Goal: Task Accomplishment & Management: Use online tool/utility

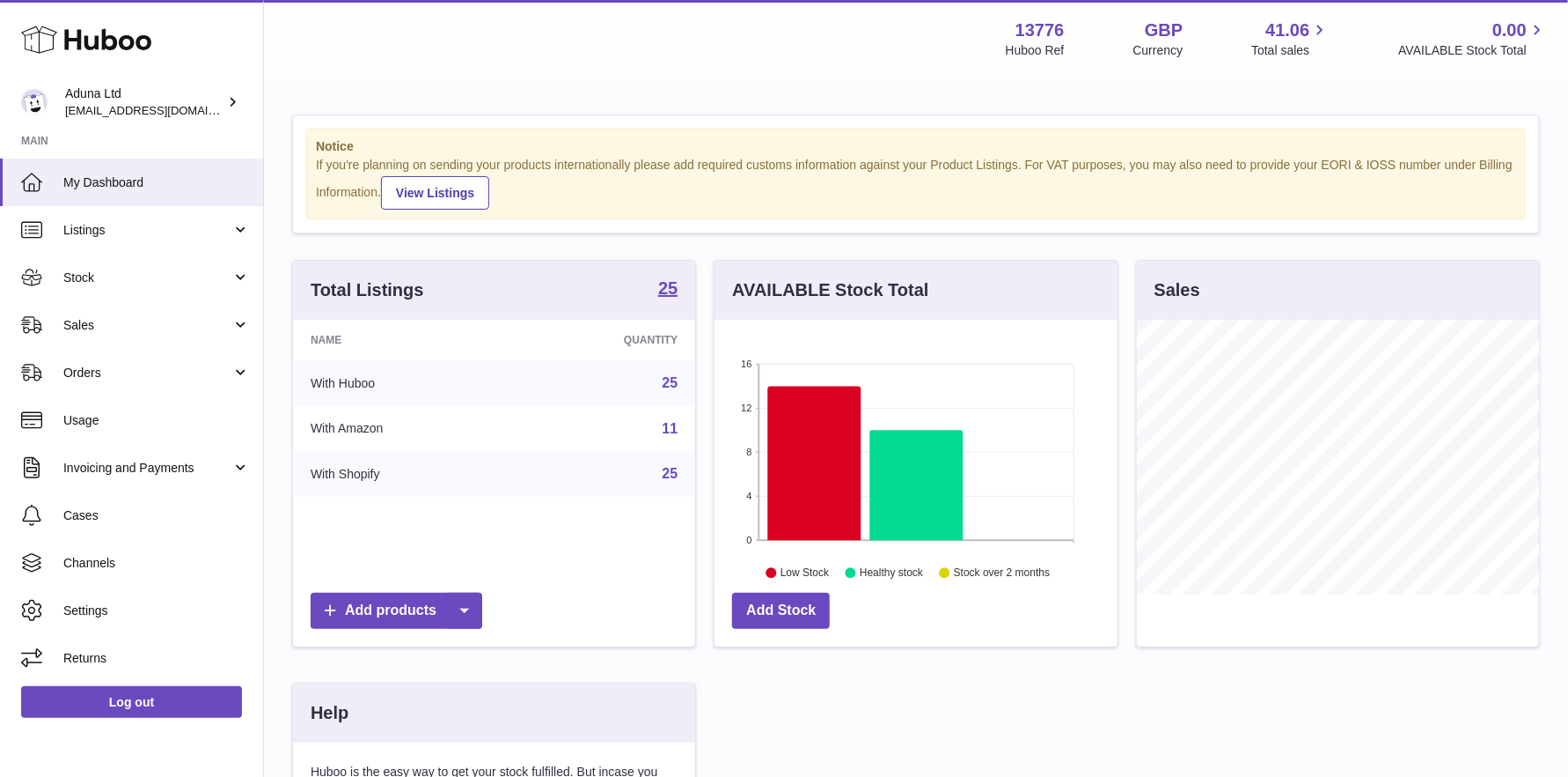
scroll to position [274, 403]
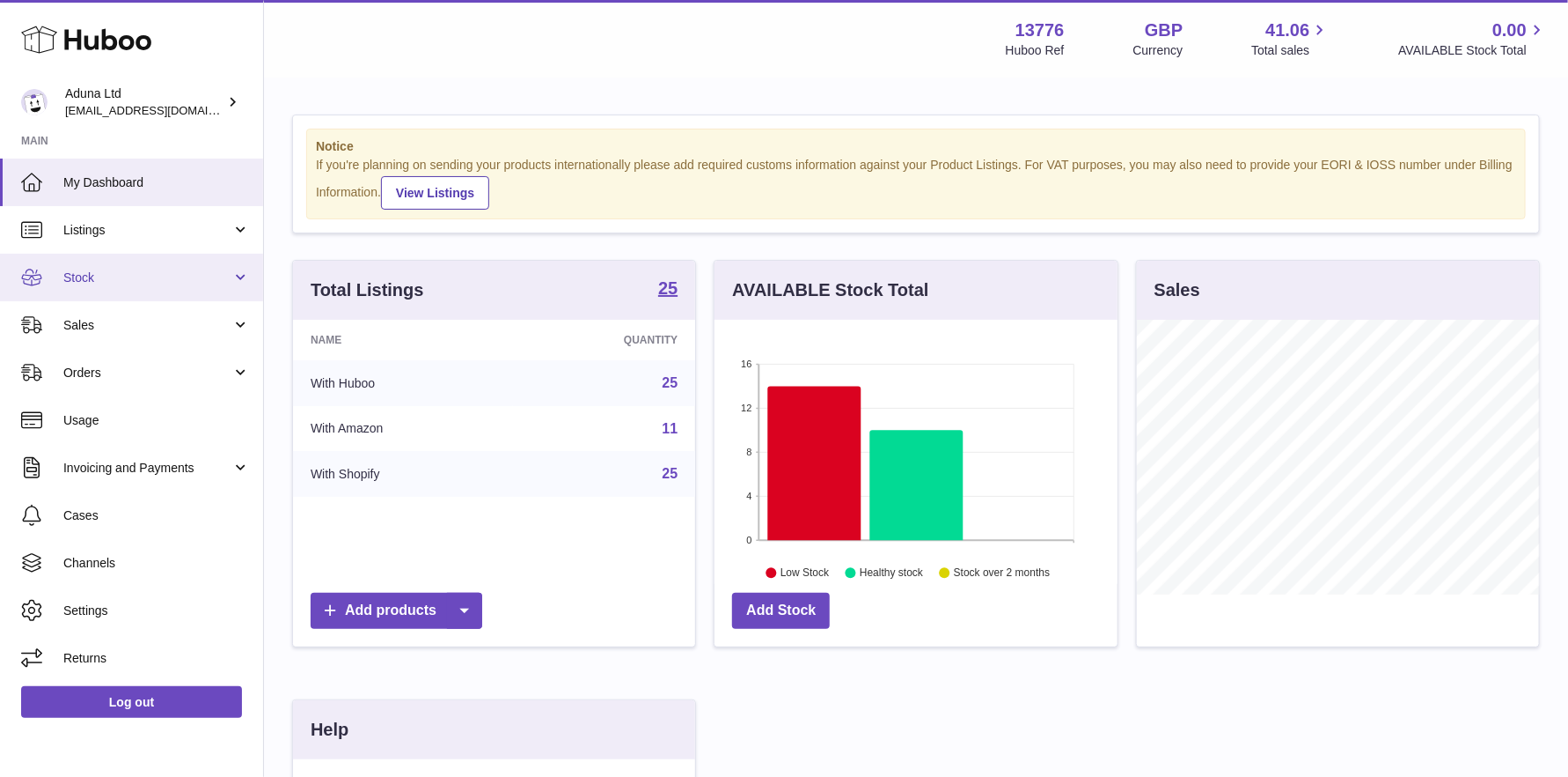
click at [103, 273] on span "Stock" at bounding box center [147, 277] width 168 height 17
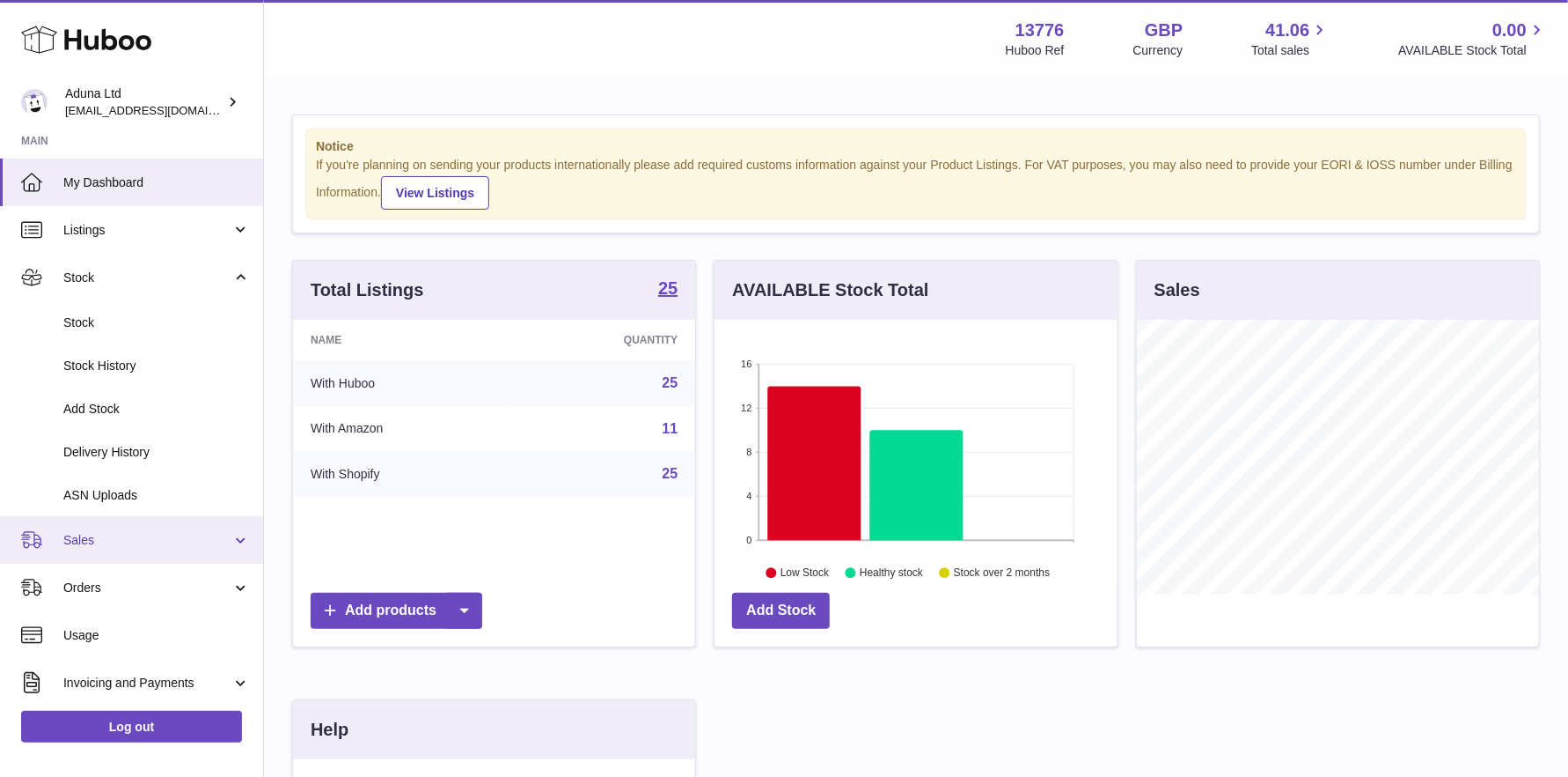
click at [114, 529] on link "Sales" at bounding box center [132, 539] width 263 height 48
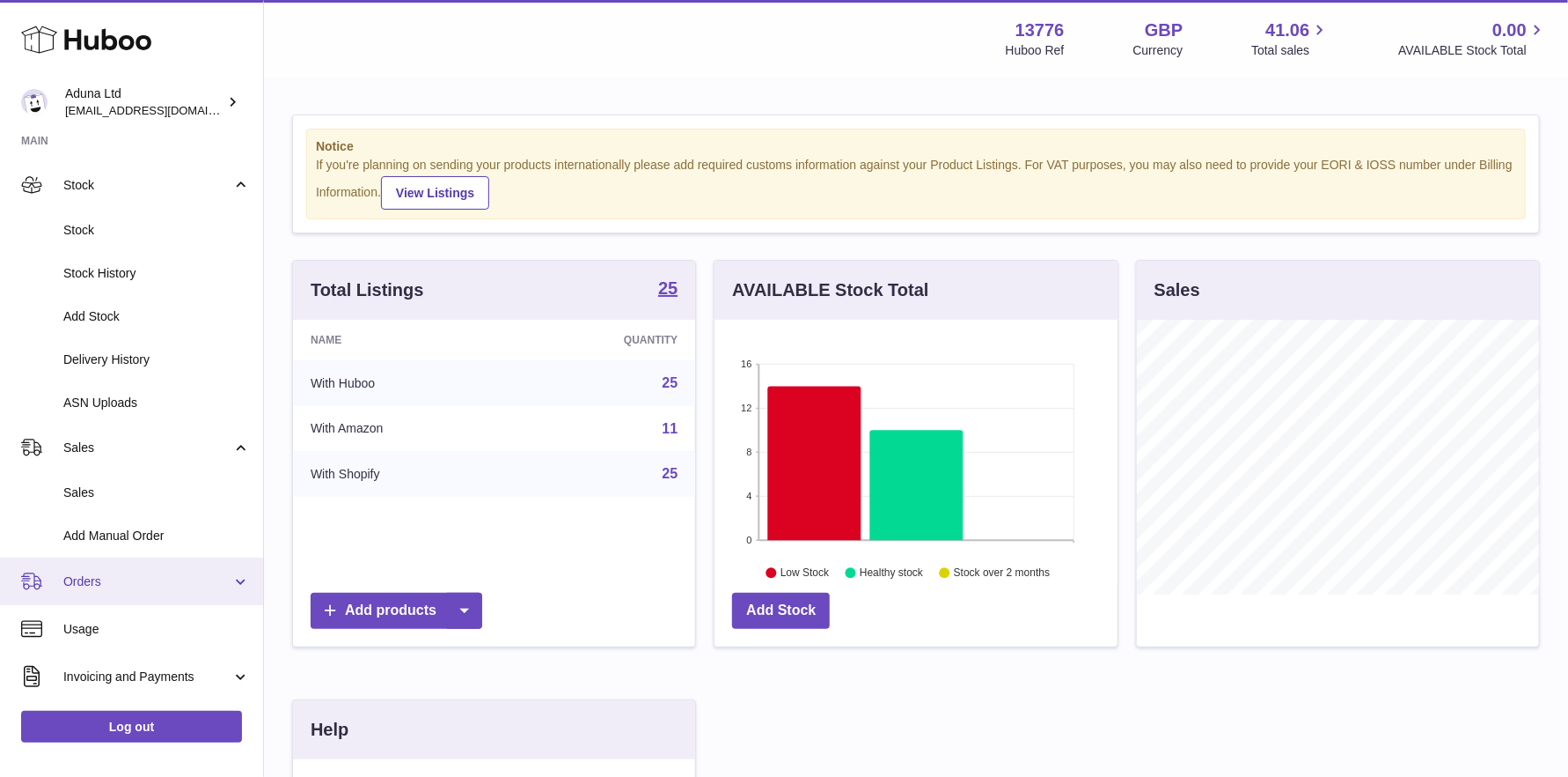
scroll to position [177, 0]
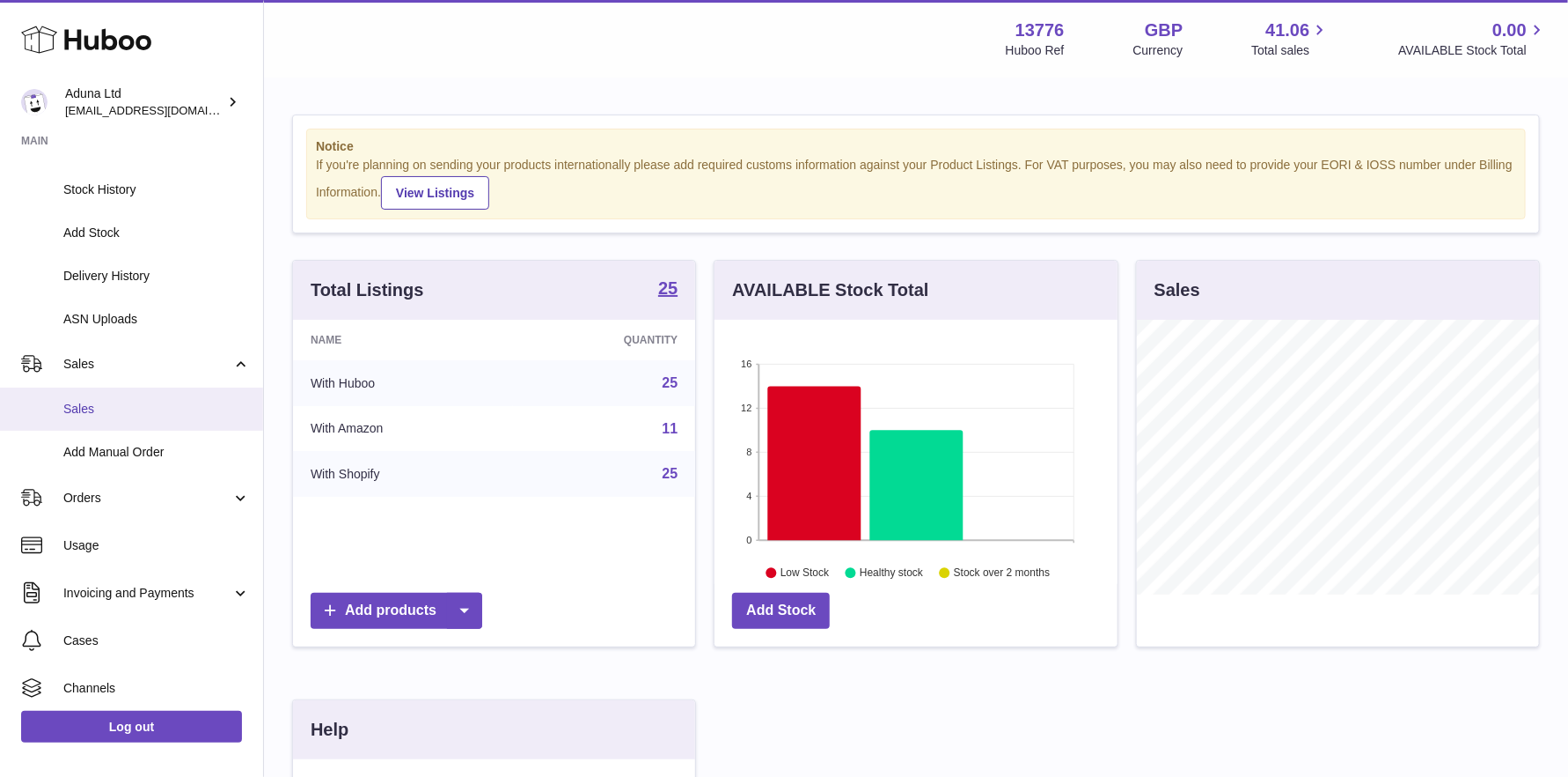
click at [95, 401] on span "Sales" at bounding box center [157, 409] width 187 height 17
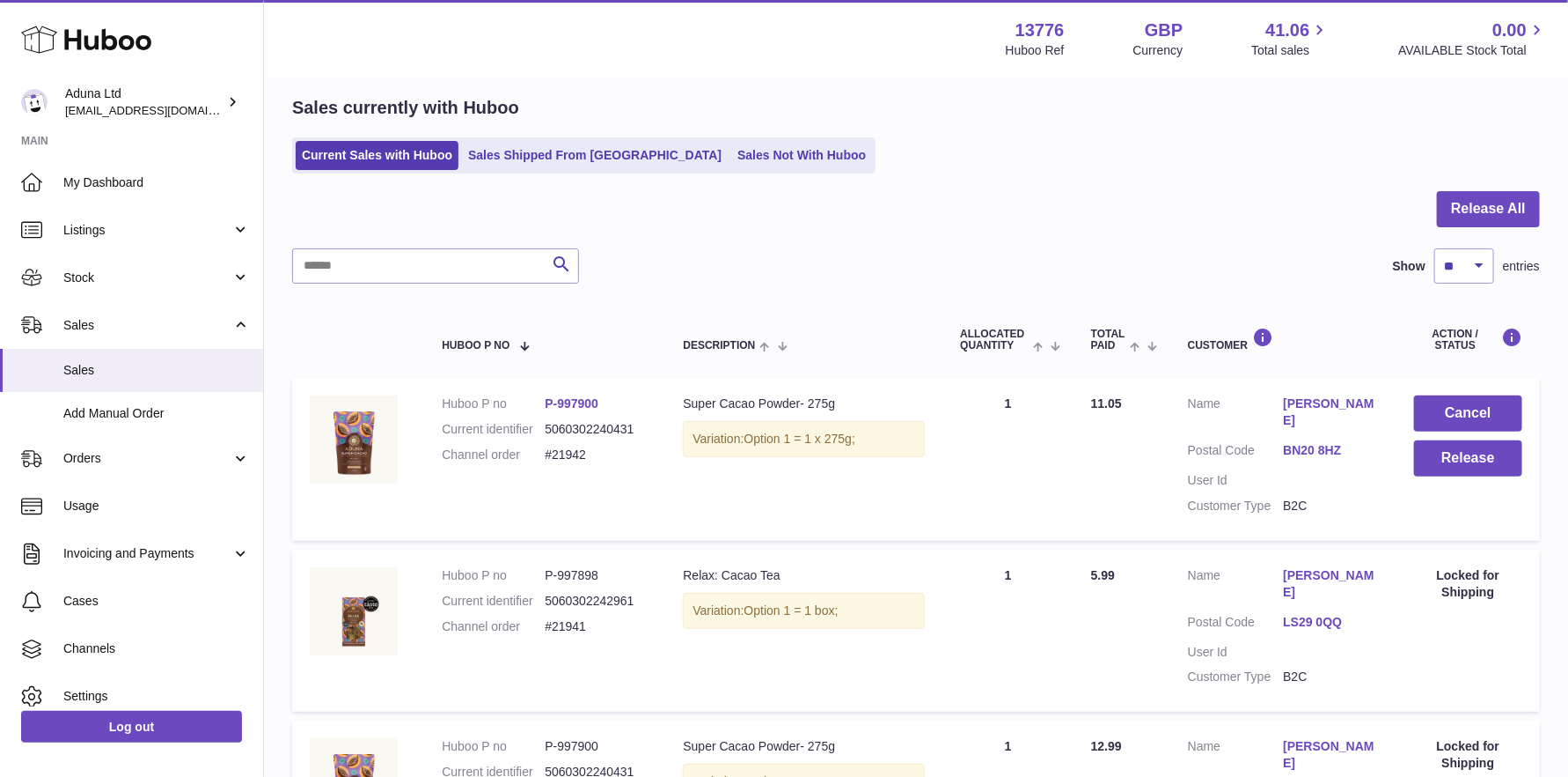
scroll to position [177, 0]
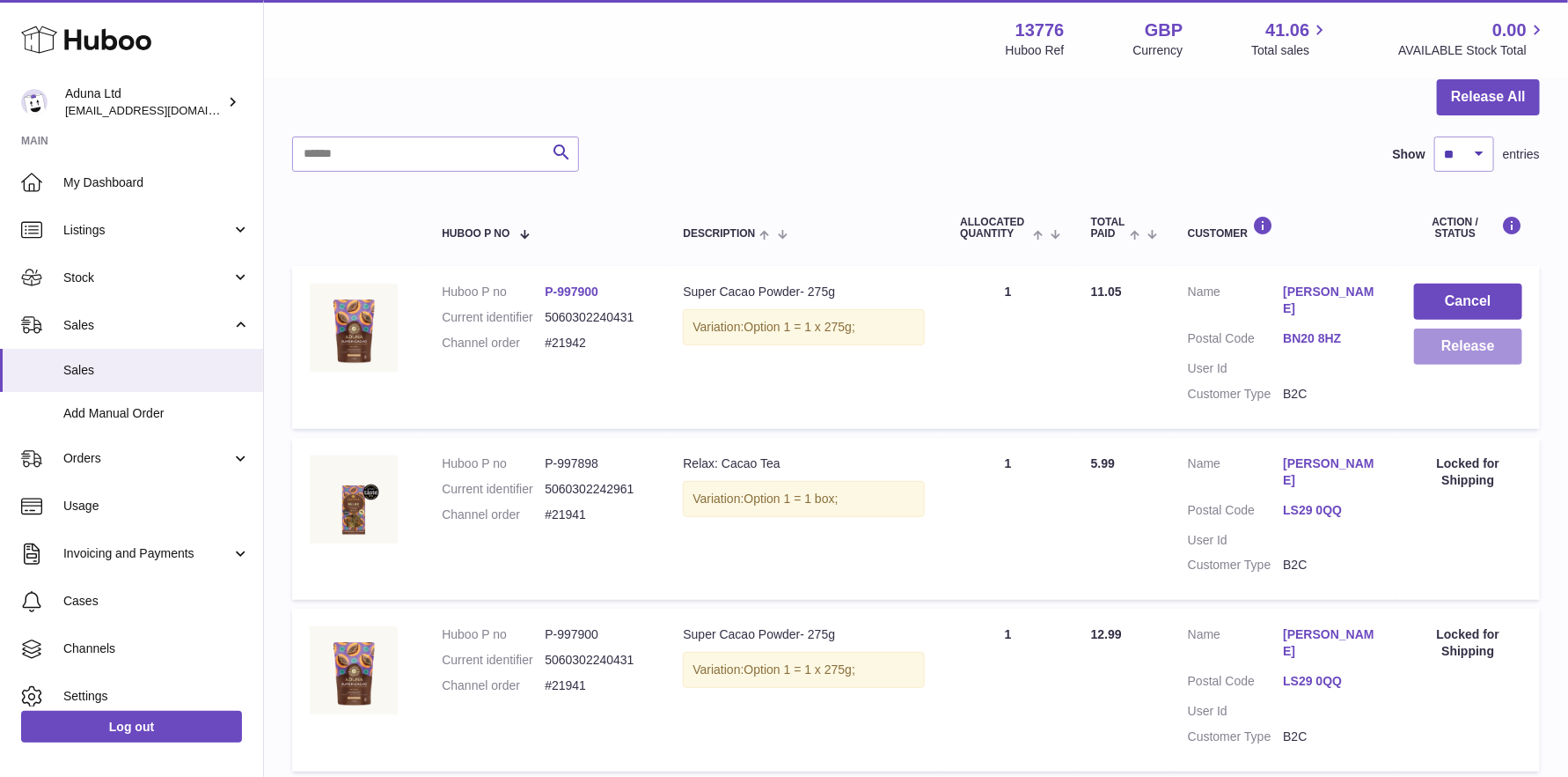
click at [1443, 351] on button "Release" at bounding box center [1468, 346] width 108 height 36
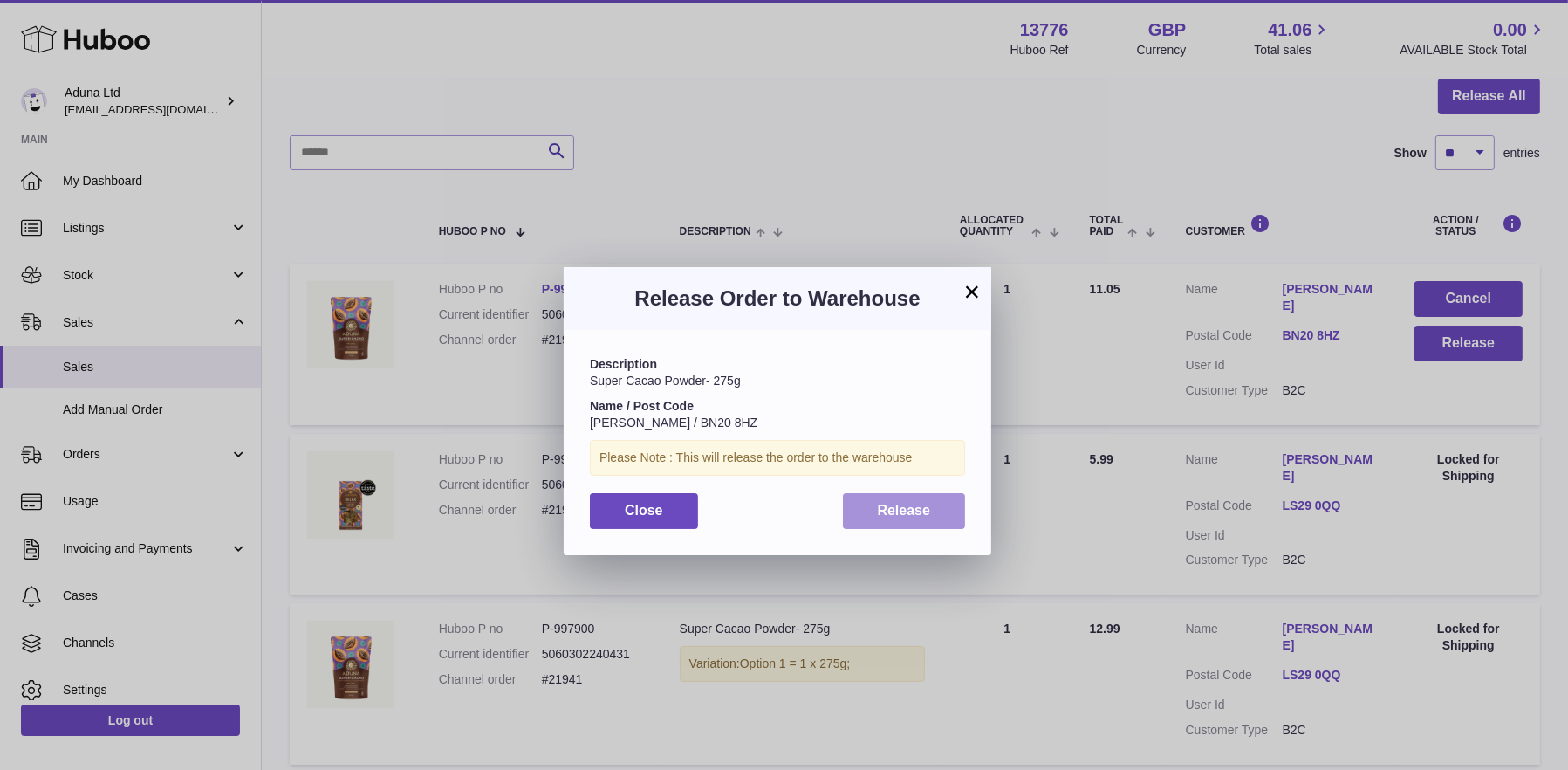
click at [888, 515] on span "Release" at bounding box center [904, 510] width 54 height 15
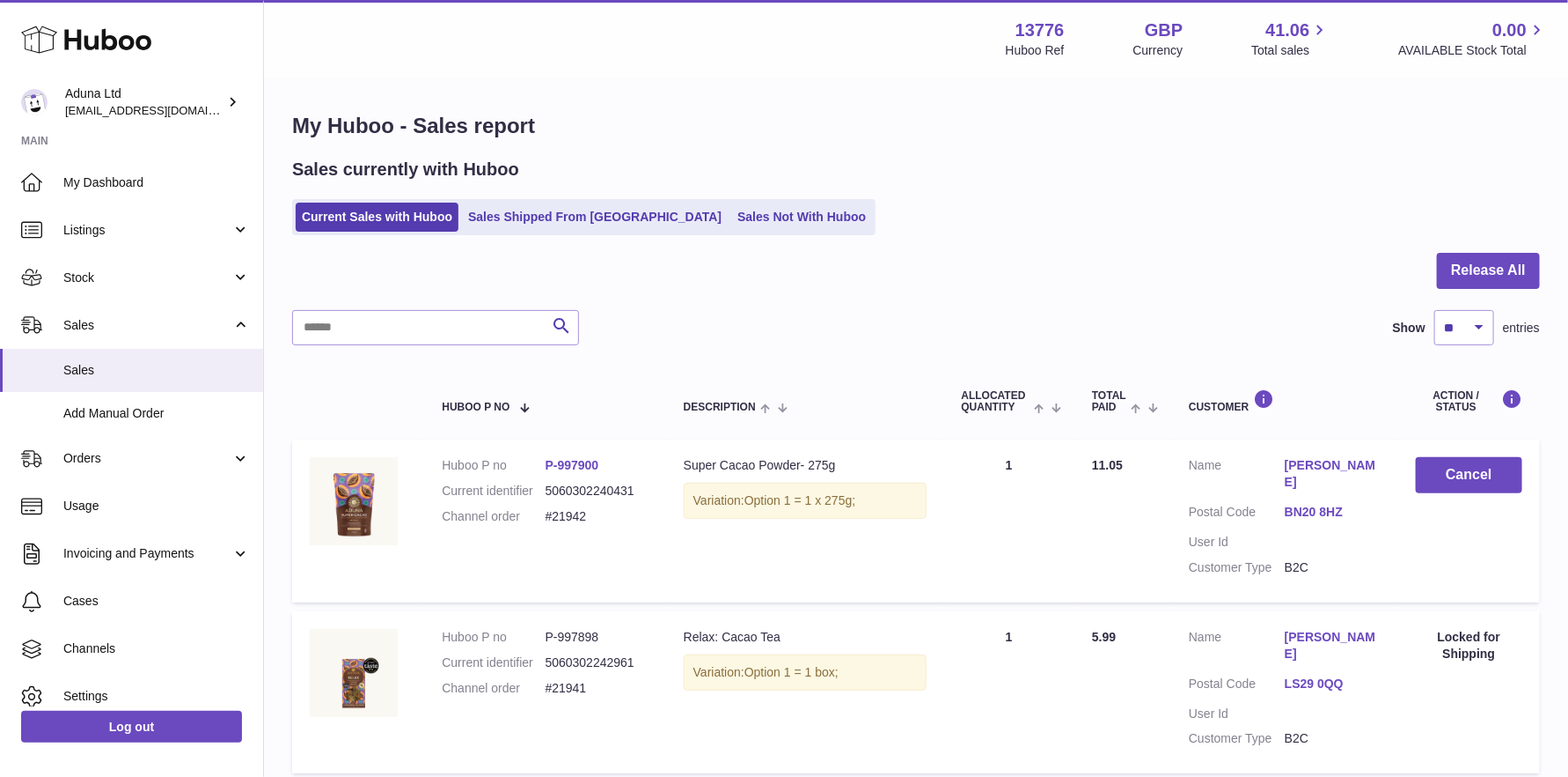
scroll to position [0, 0]
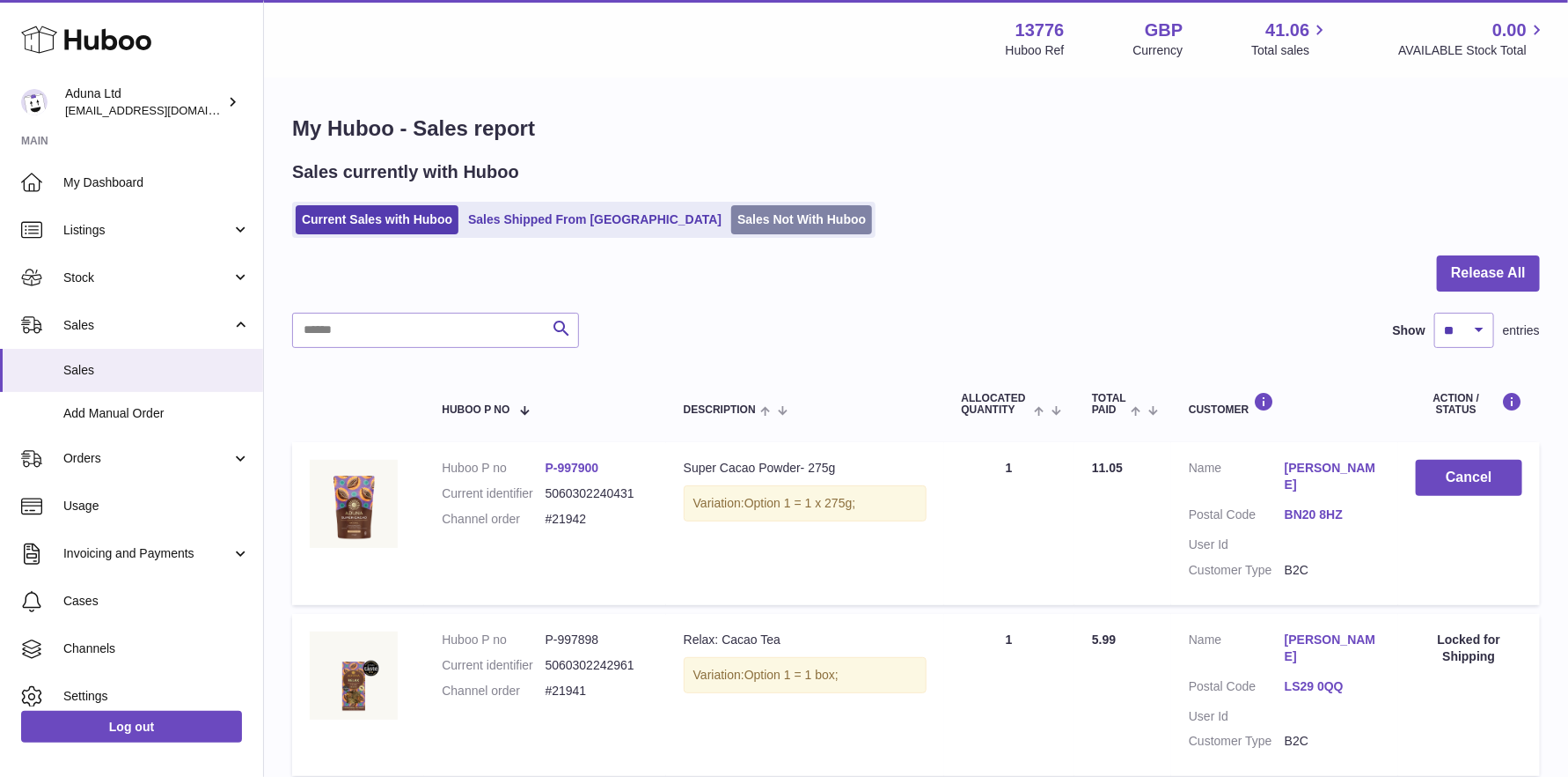
click at [731, 220] on link "Sales Not With Huboo" at bounding box center [801, 219] width 141 height 29
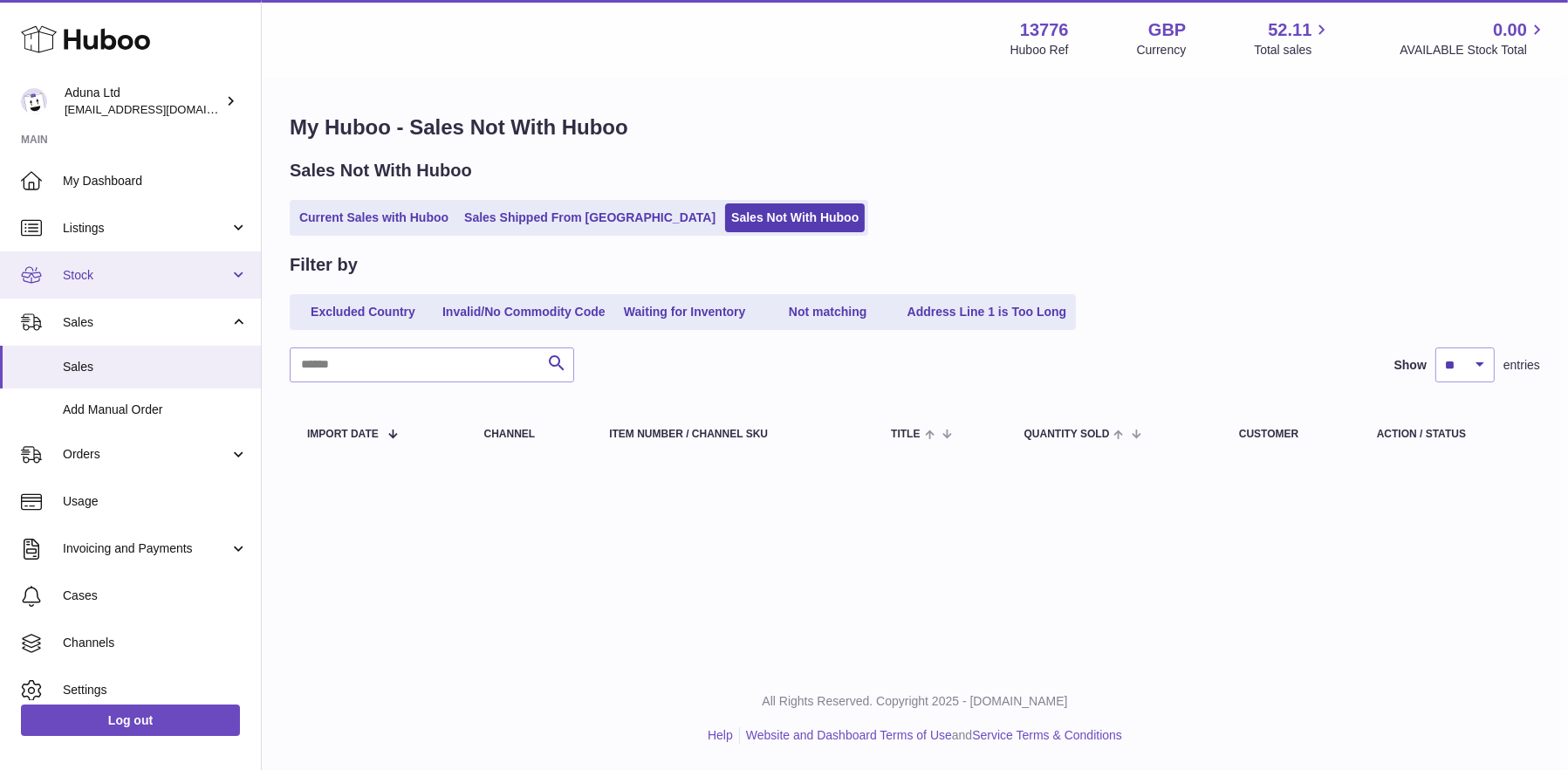
click at [145, 258] on link "Stock" at bounding box center [131, 275] width 261 height 47
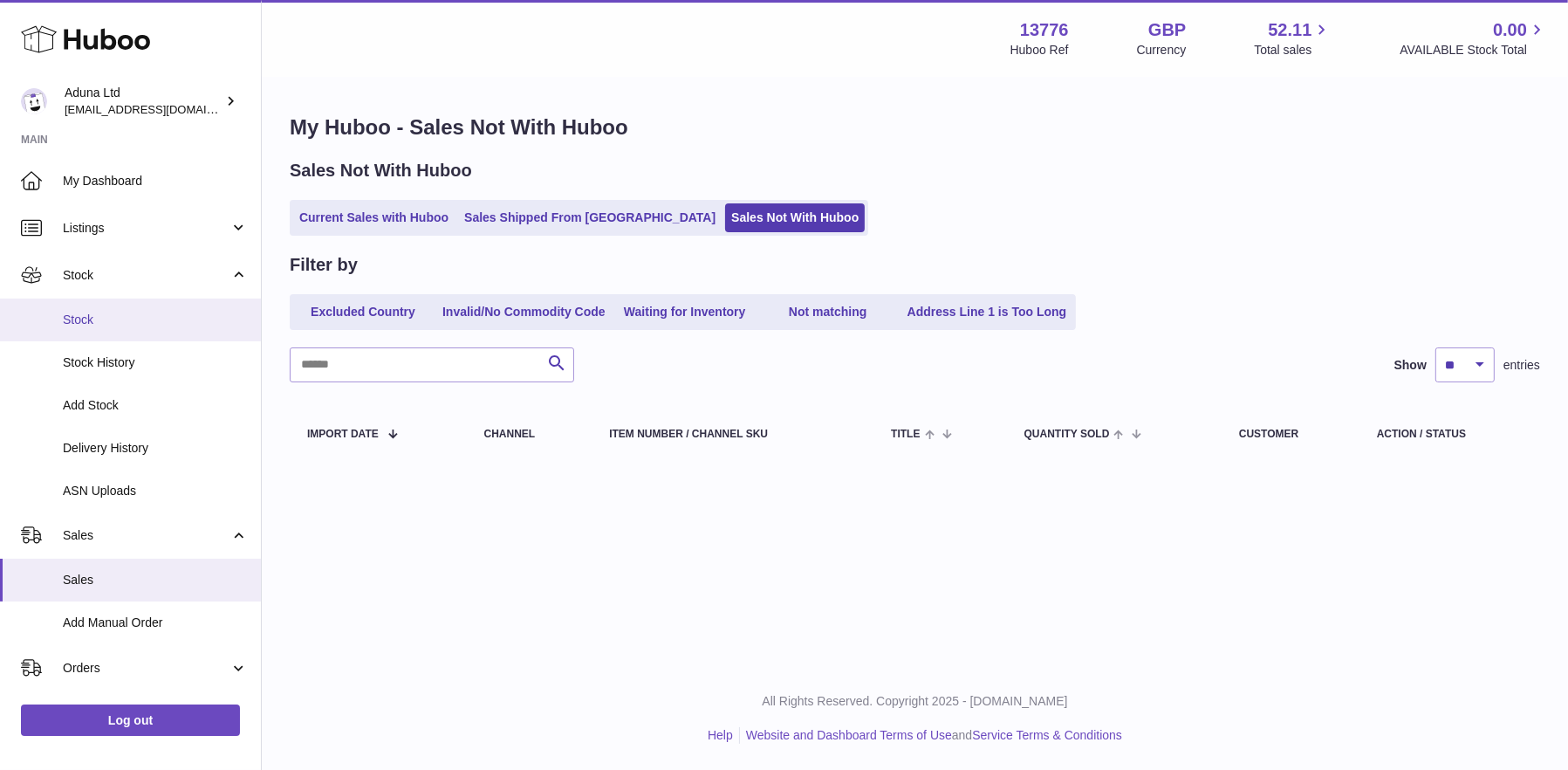
click at [139, 319] on span "Stock" at bounding box center [156, 320] width 185 height 17
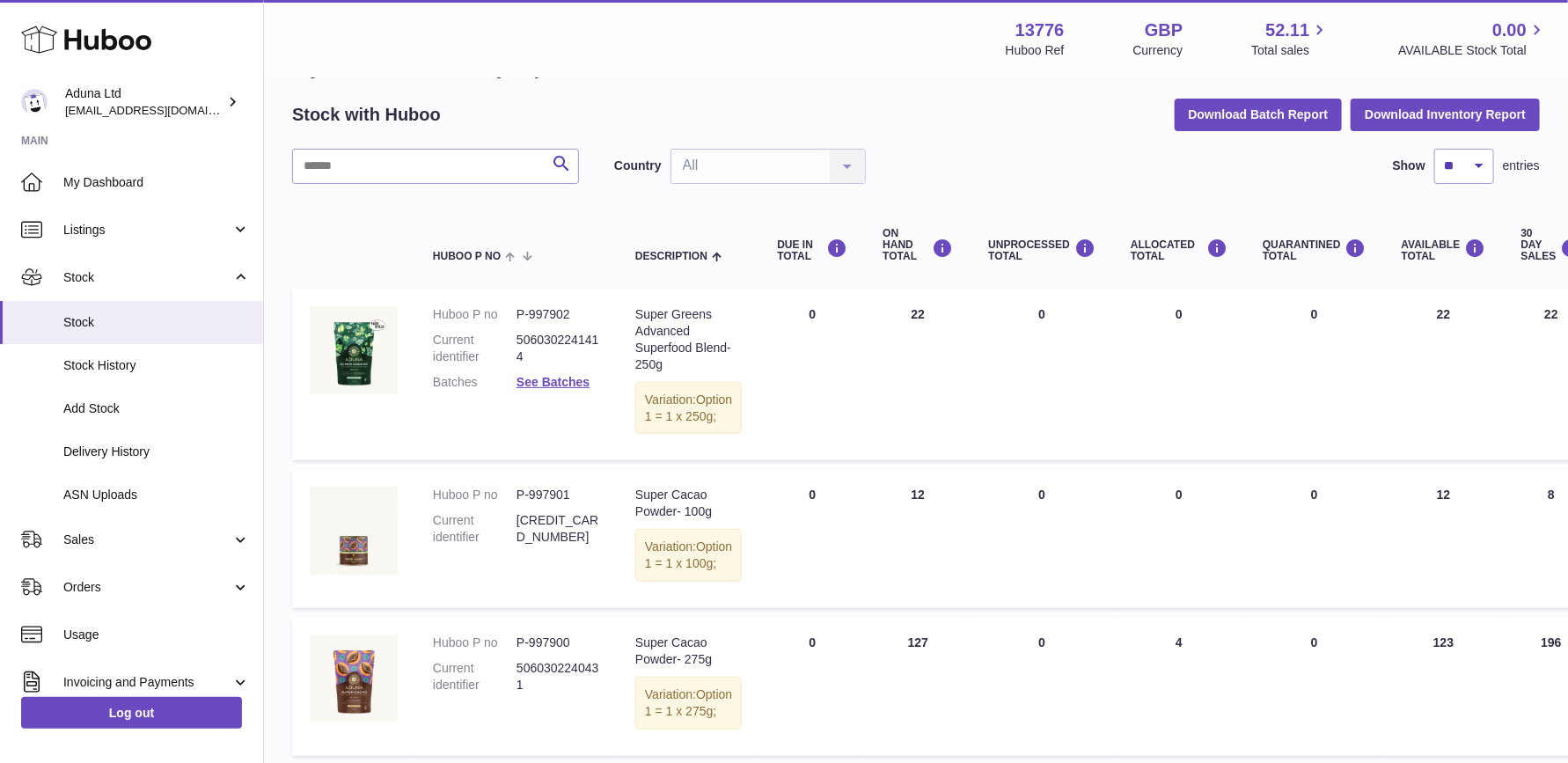
scroll to position [88, 0]
